Goal: Information Seeking & Learning: Learn about a topic

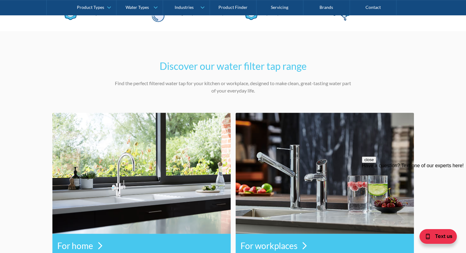
scroll to position [254, 0]
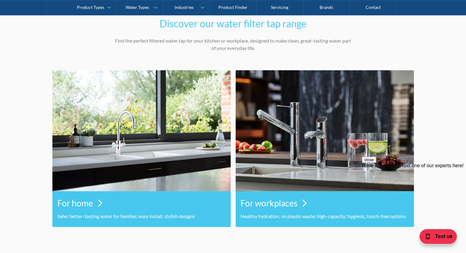
click at [71, 207] on h3 "For home" at bounding box center [75, 203] width 36 height 13
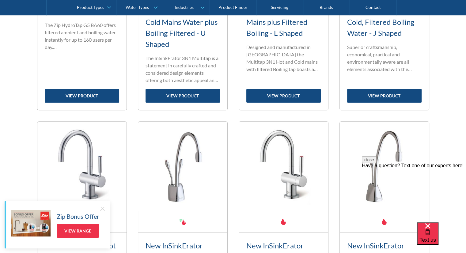
scroll to position [453, 0]
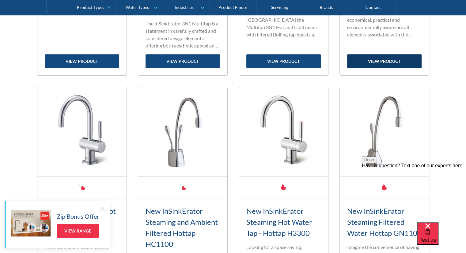
click at [404, 58] on link "view product" at bounding box center [384, 61] width 75 height 14
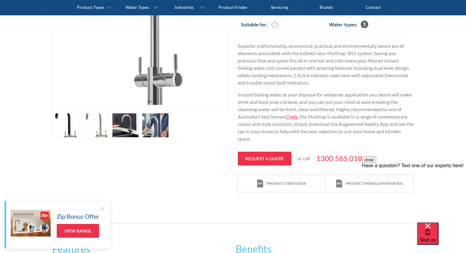
scroll to position [180, 0]
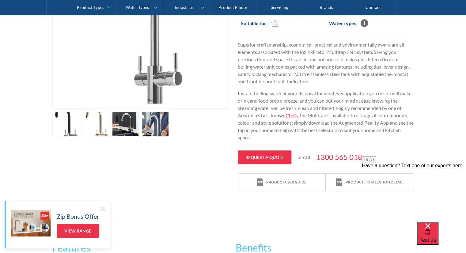
click at [94, 123] on link "open lightbox" at bounding box center [95, 124] width 27 height 25
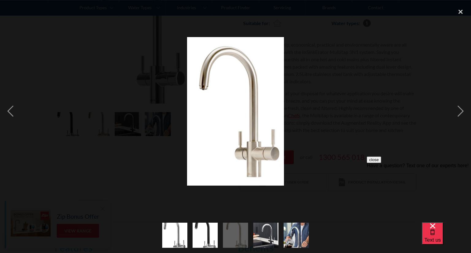
click at [257, 233] on img "show item 4 of 5" at bounding box center [266, 235] width 40 height 25
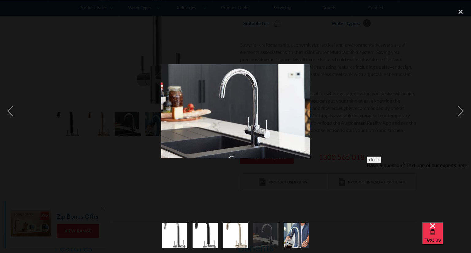
click at [294, 241] on img "show item 5 of 5" at bounding box center [296, 235] width 25 height 39
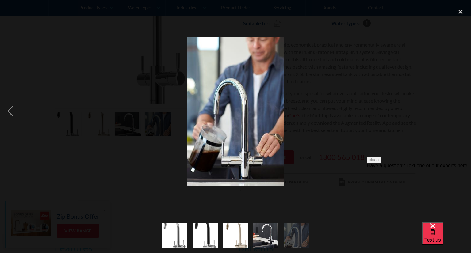
click at [294, 241] on img "show item 5 of 5" at bounding box center [296, 235] width 25 height 39
click at [461, 12] on div "close lightbox" at bounding box center [460, 11] width 21 height 13
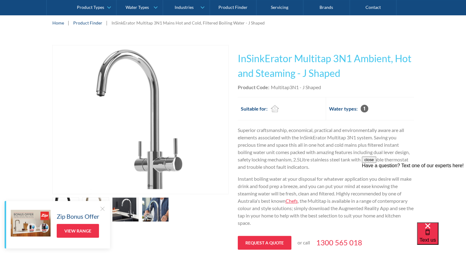
scroll to position [0, 0]
